Goal: Check status

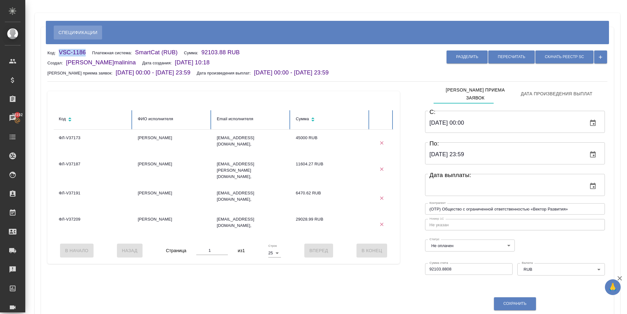
drag, startPoint x: 85, startPoint y: 53, endPoint x: 58, endPoint y: 47, distance: 27.9
click at [58, 47] on div "Код: VSC-1186 Платежная система: SmartCat (RUB) Сумма: 92103.88 RUB Создал: Мал…" at bounding box center [327, 198] width 572 height 308
drag, startPoint x: 58, startPoint y: 47, endPoint x: 62, endPoint y: 56, distance: 9.9
copy p "VSC-1186"
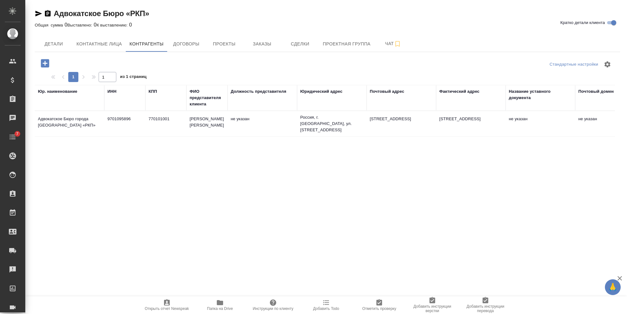
scroll to position [50, 0]
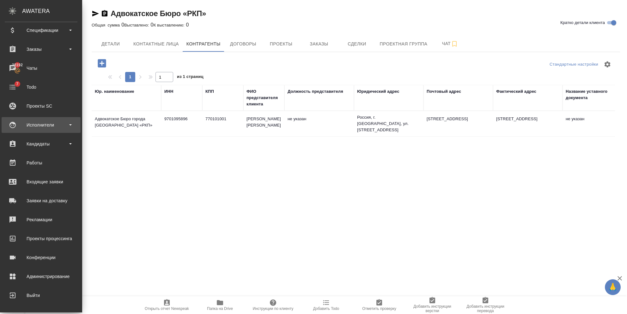
click at [55, 130] on div "Исполнители" at bounding box center [41, 125] width 79 height 16
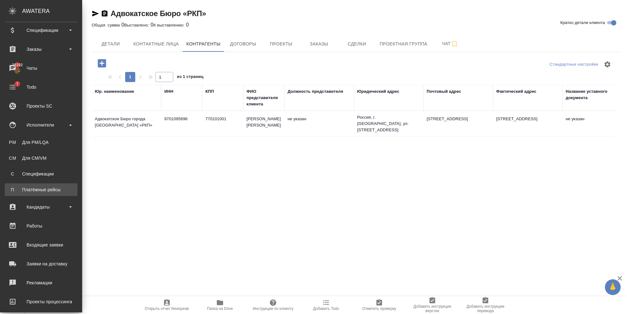
click at [39, 191] on div "Платёжные рейсы" at bounding box center [41, 190] width 66 height 6
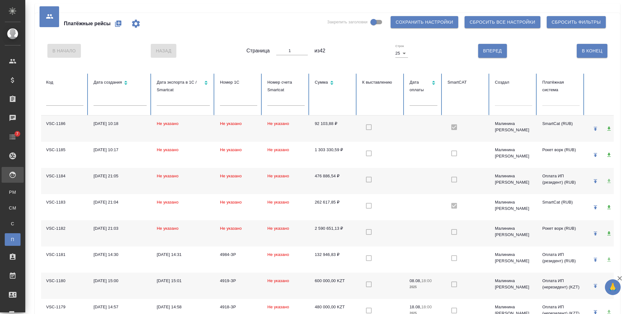
click at [64, 101] on input "text" at bounding box center [64, 101] width 37 height 9
paste input "VSC-1186"
type input "VSC-1186"
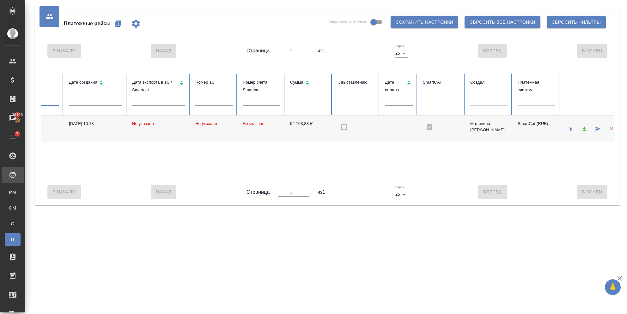
scroll to position [0, 34]
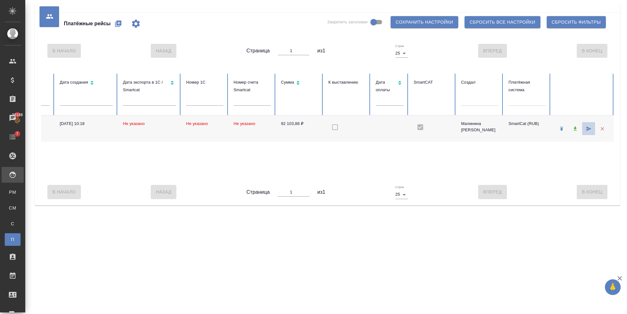
click at [588, 131] on icon "button" at bounding box center [589, 129] width 6 height 6
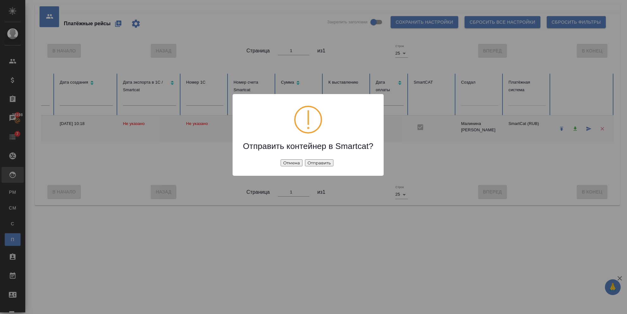
click at [328, 162] on button "Отправить" at bounding box center [319, 163] width 28 height 7
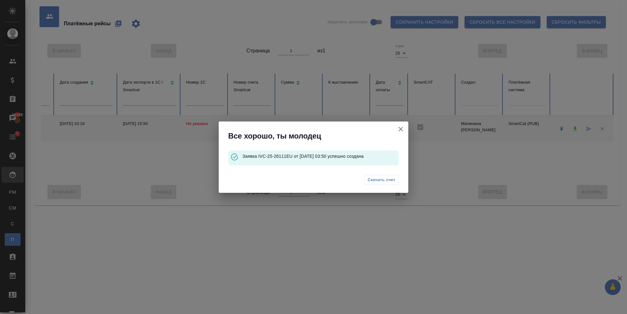
click at [400, 130] on icon "button" at bounding box center [401, 129] width 8 height 8
click at [403, 129] on icon "button" at bounding box center [401, 129] width 8 height 8
click at [383, 180] on span "Скачать счет" at bounding box center [381, 180] width 28 height 6
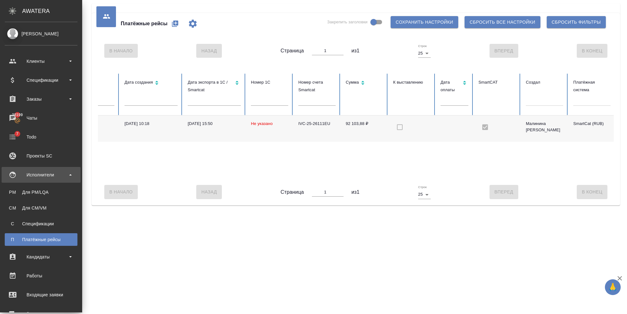
scroll to position [0, 0]
